Goal: Navigation & Orientation: Find specific page/section

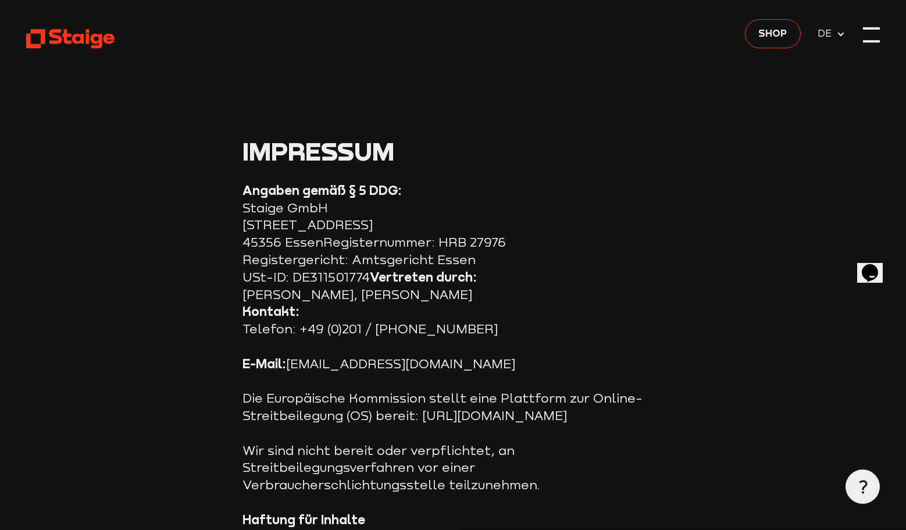
click at [871, 39] on div at bounding box center [871, 34] width 17 height 17
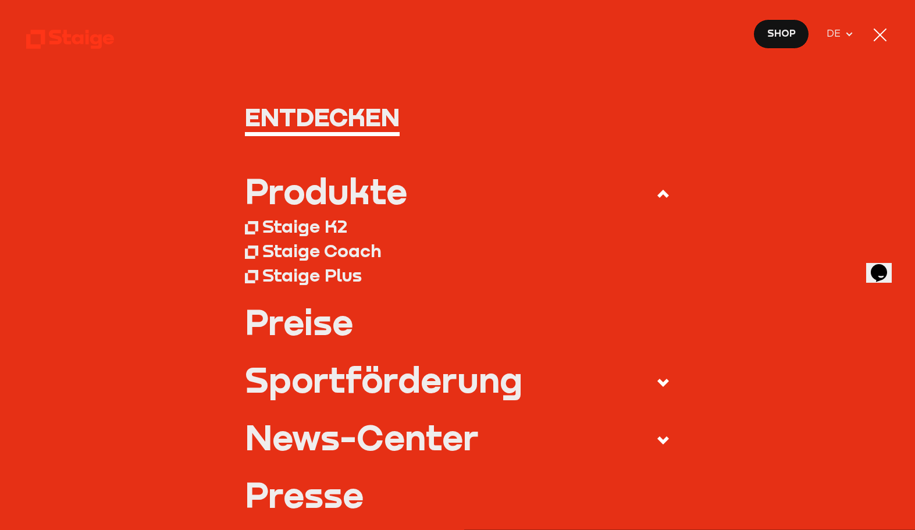
click at [329, 326] on link "Preise" at bounding box center [457, 322] width 425 height 35
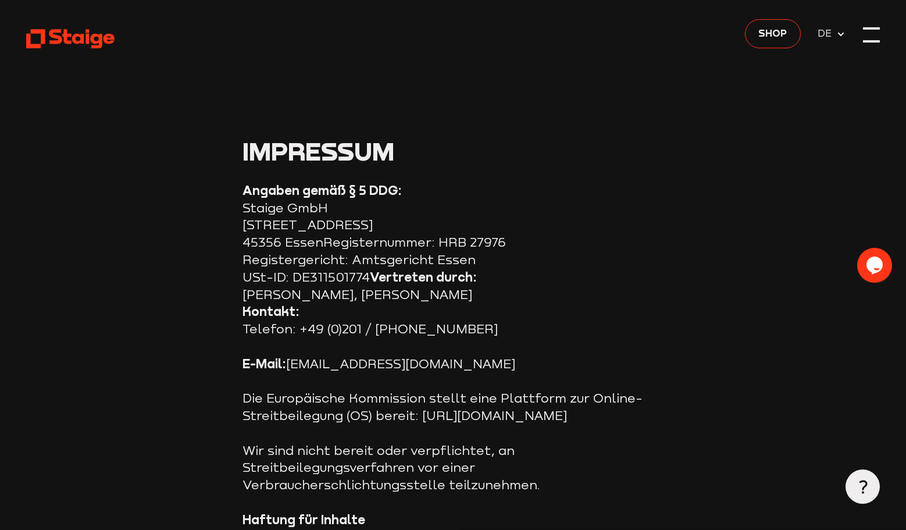
click at [864, 37] on div at bounding box center [871, 34] width 17 height 17
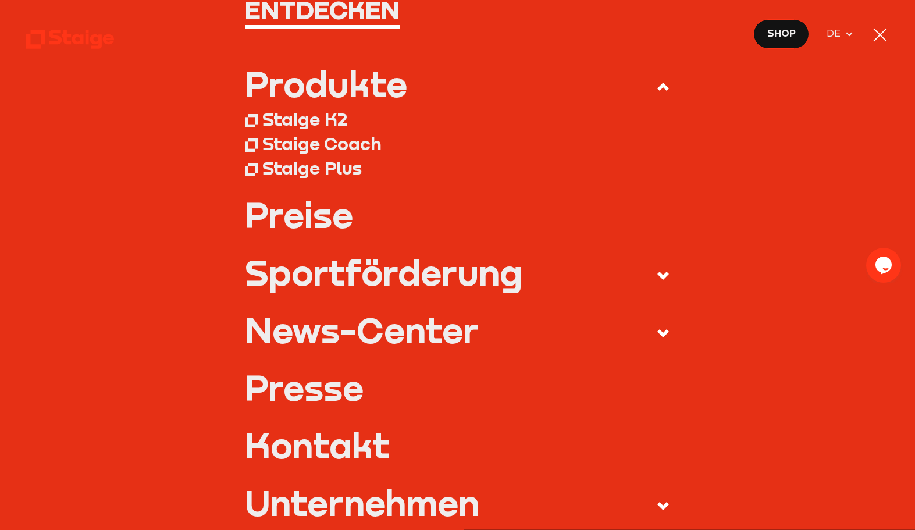
scroll to position [116, 0]
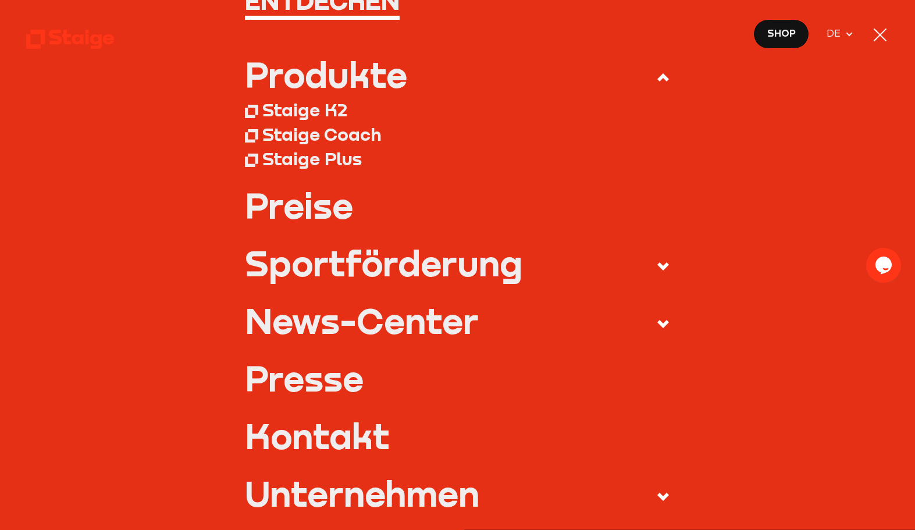
click at [648, 266] on span at bounding box center [654, 266] width 31 height 20
click at [0, 0] on input "Sportförderung" at bounding box center [0, 0] width 0 height 0
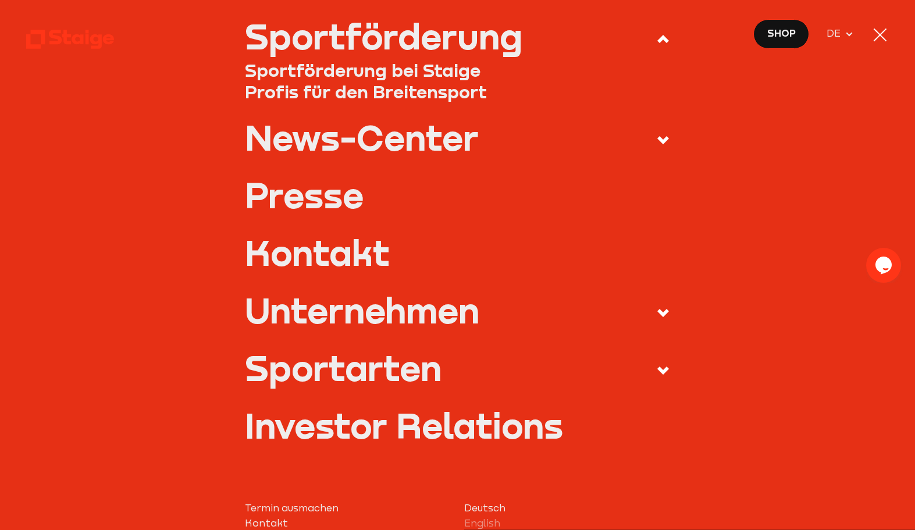
scroll to position [291, 0]
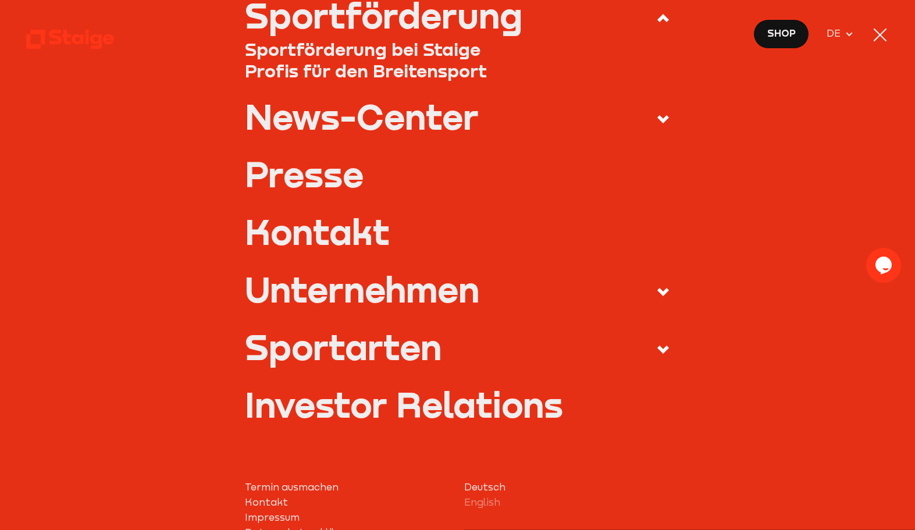
click at [656, 299] on icon at bounding box center [663, 292] width 14 height 14
click at [0, 0] on input "Unternehmen" at bounding box center [0, 0] width 0 height 0
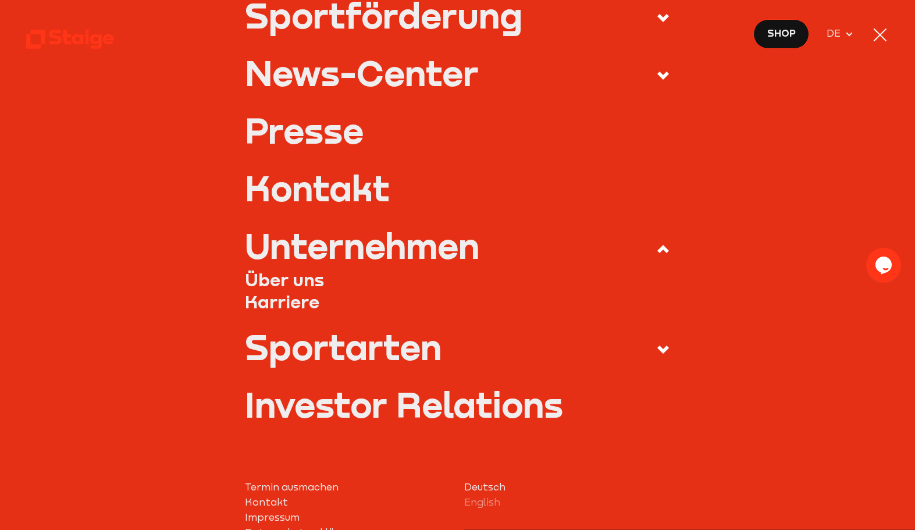
click at [290, 280] on link "Über uns" at bounding box center [457, 280] width 425 height 22
click at [302, 282] on link "Über uns" at bounding box center [457, 280] width 425 height 22
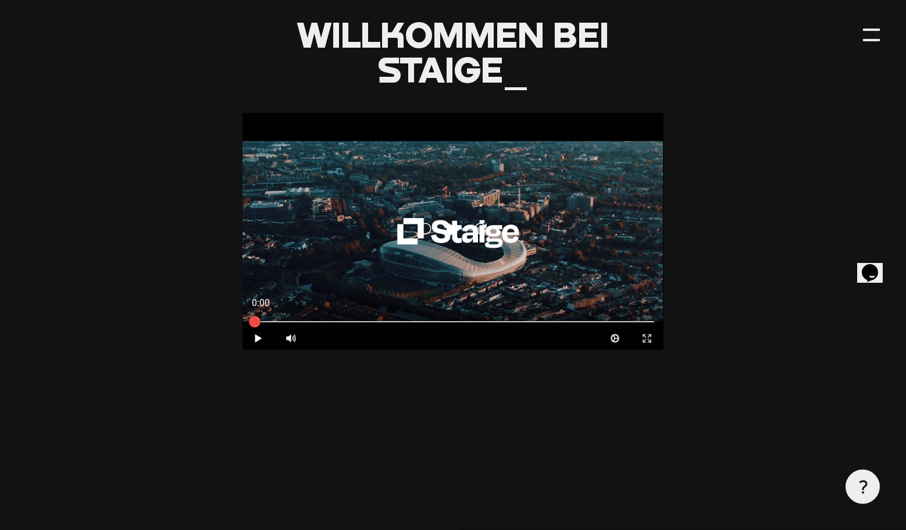
scroll to position [523, 0]
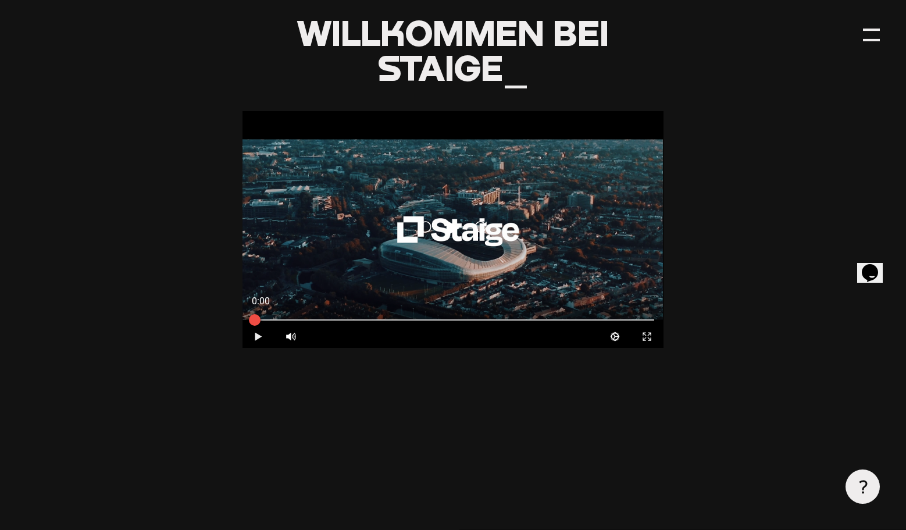
click at [256, 338] on icon at bounding box center [258, 336] width 7 height 8
type input "0.8"
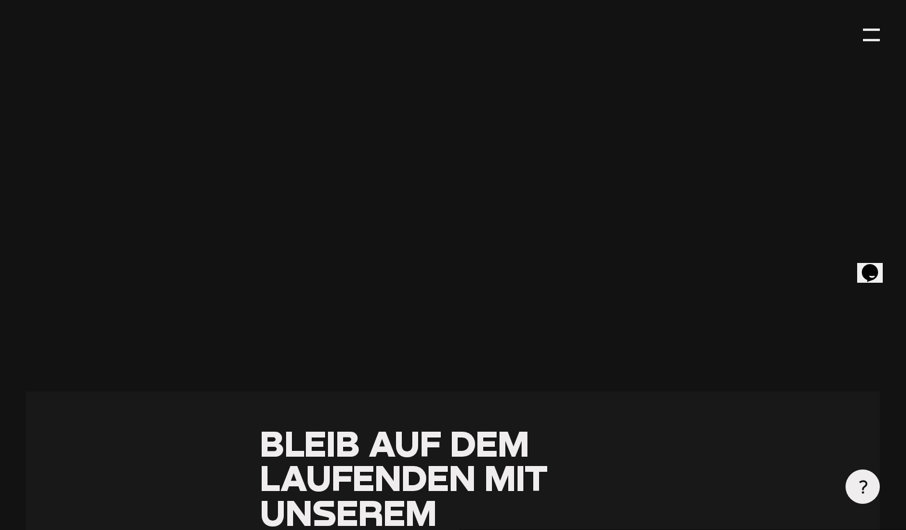
scroll to position [434, 0]
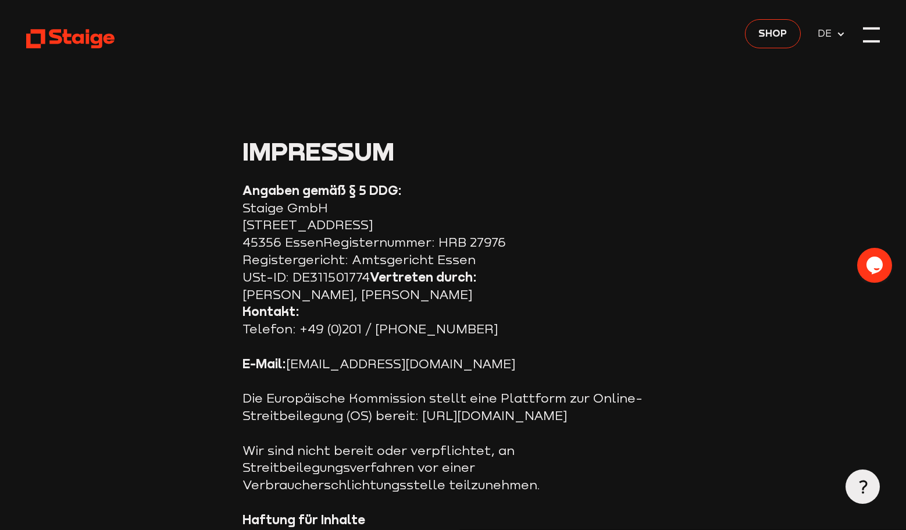
click at [866, 34] on div at bounding box center [871, 34] width 17 height 17
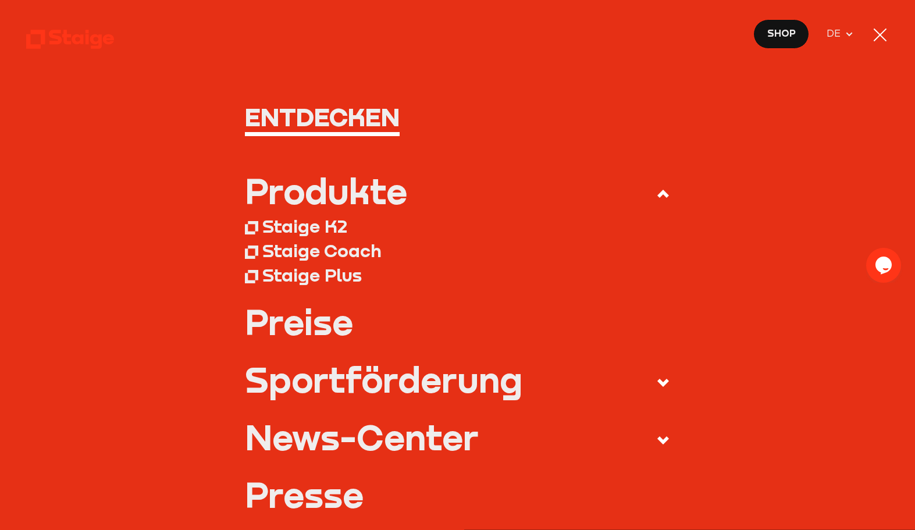
click at [338, 252] on div "Staige Coach" at bounding box center [321, 251] width 119 height 22
